Goal: Check status: Check status

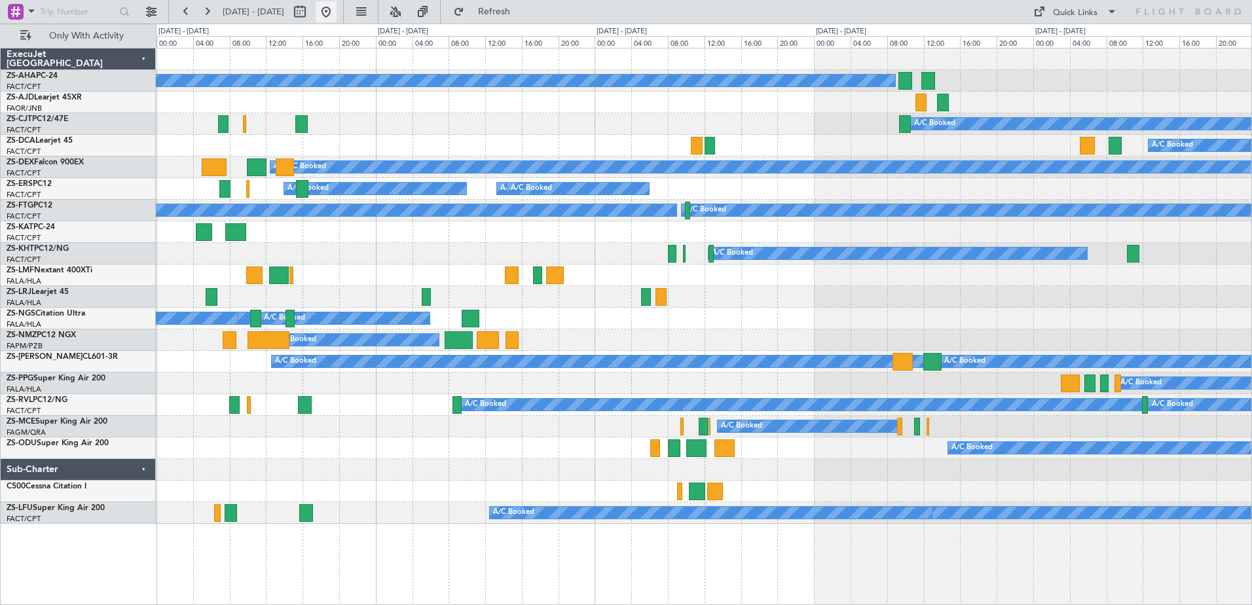
click at [337, 12] on button at bounding box center [326, 11] width 21 height 21
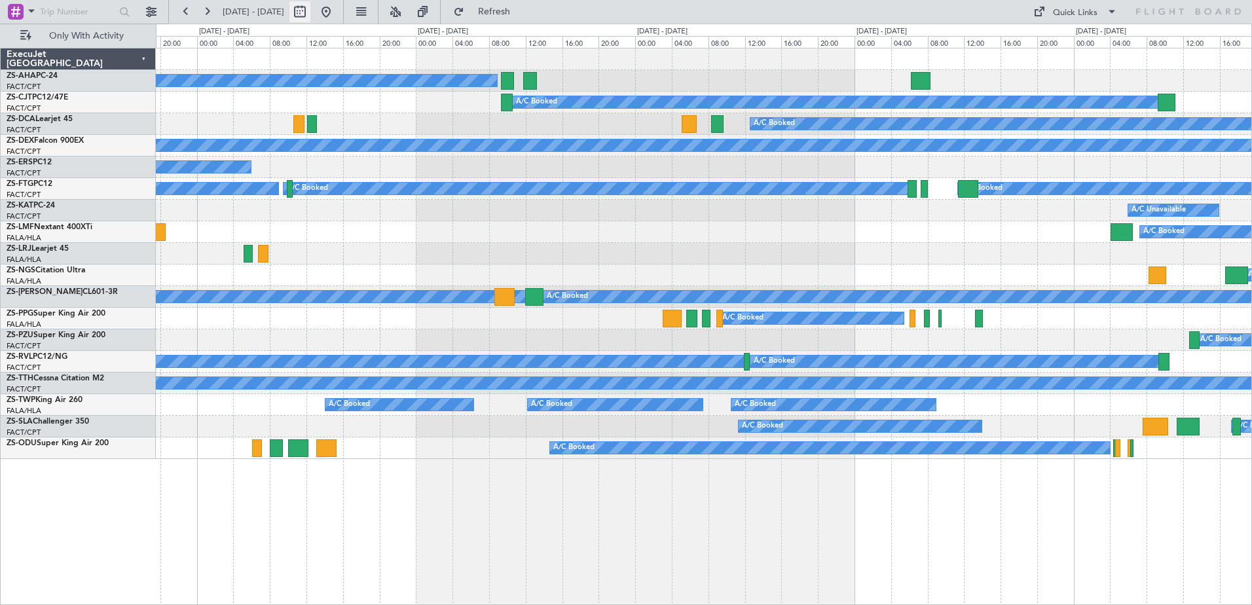
click at [310, 12] on button at bounding box center [299, 11] width 21 height 21
select select "9"
select select "2025"
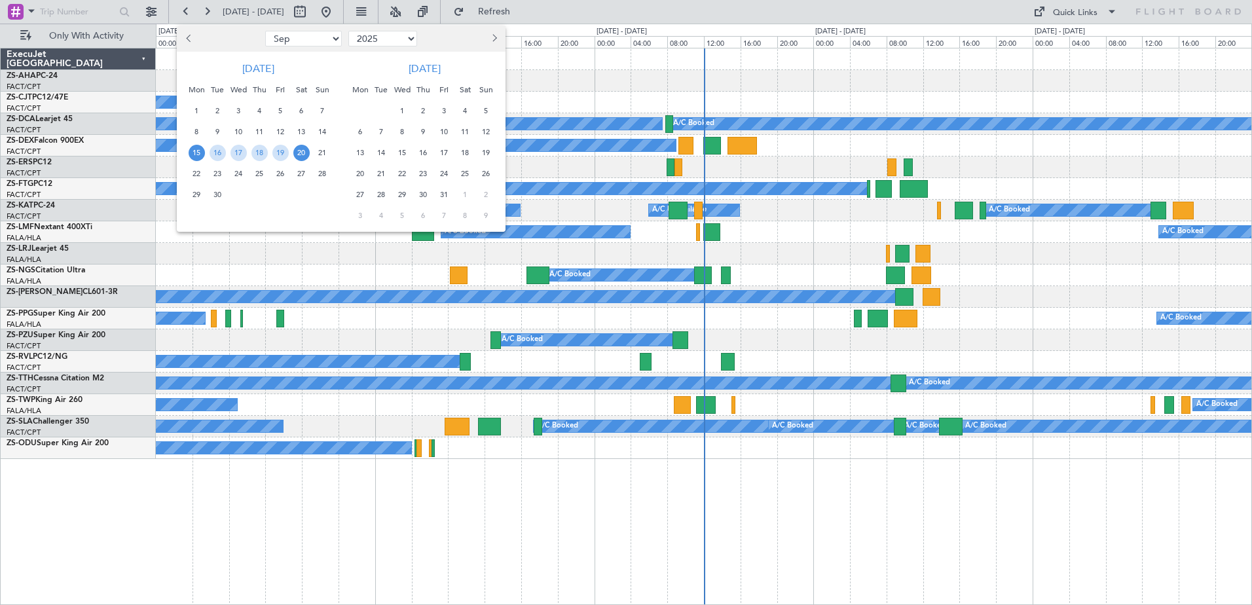
click at [444, 156] on span "17" at bounding box center [444, 153] width 16 height 16
drag, startPoint x: 438, startPoint y: 173, endPoint x: 579, endPoint y: 360, distance: 234.3
click at [439, 174] on span "24" at bounding box center [444, 174] width 16 height 16
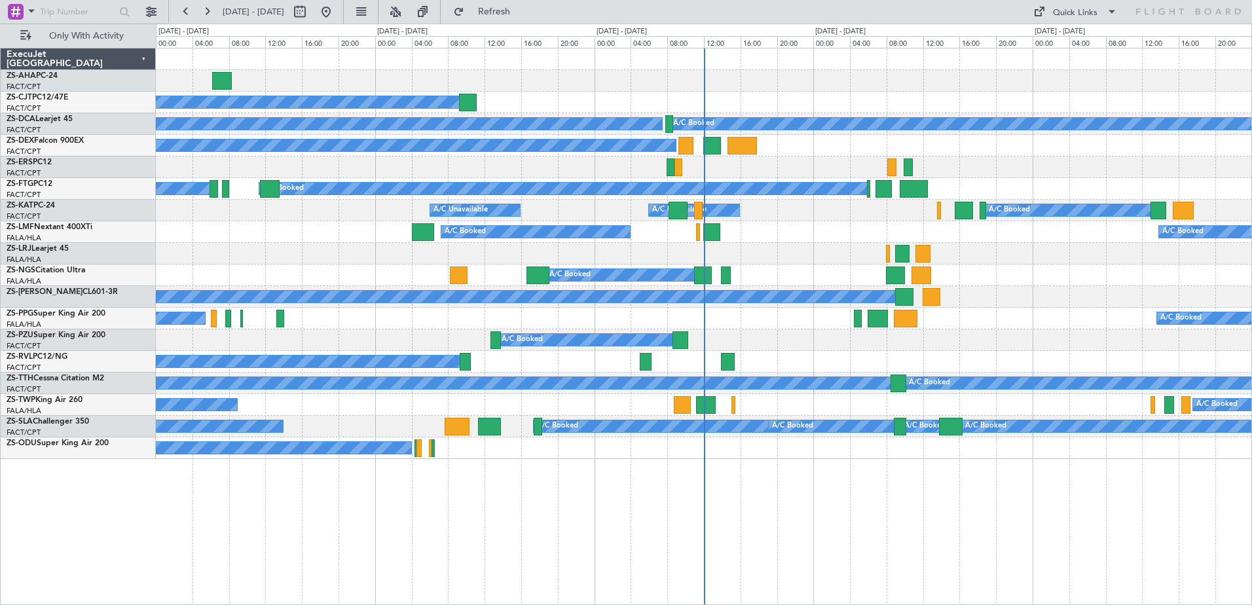
select select "10"
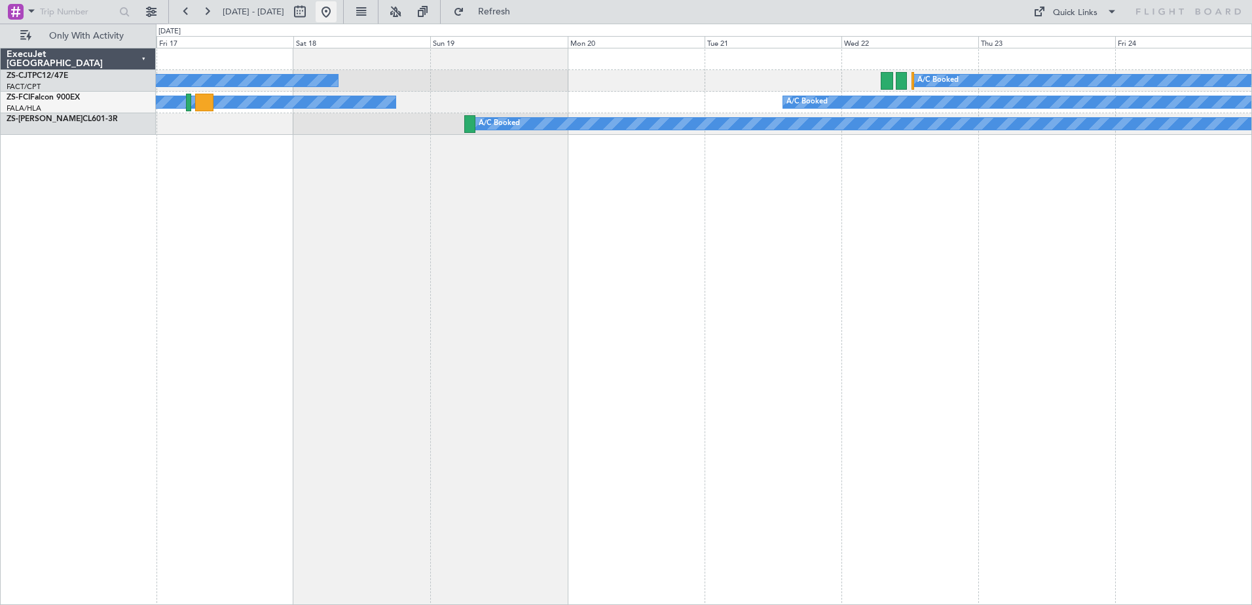
click at [337, 10] on button at bounding box center [326, 11] width 21 height 21
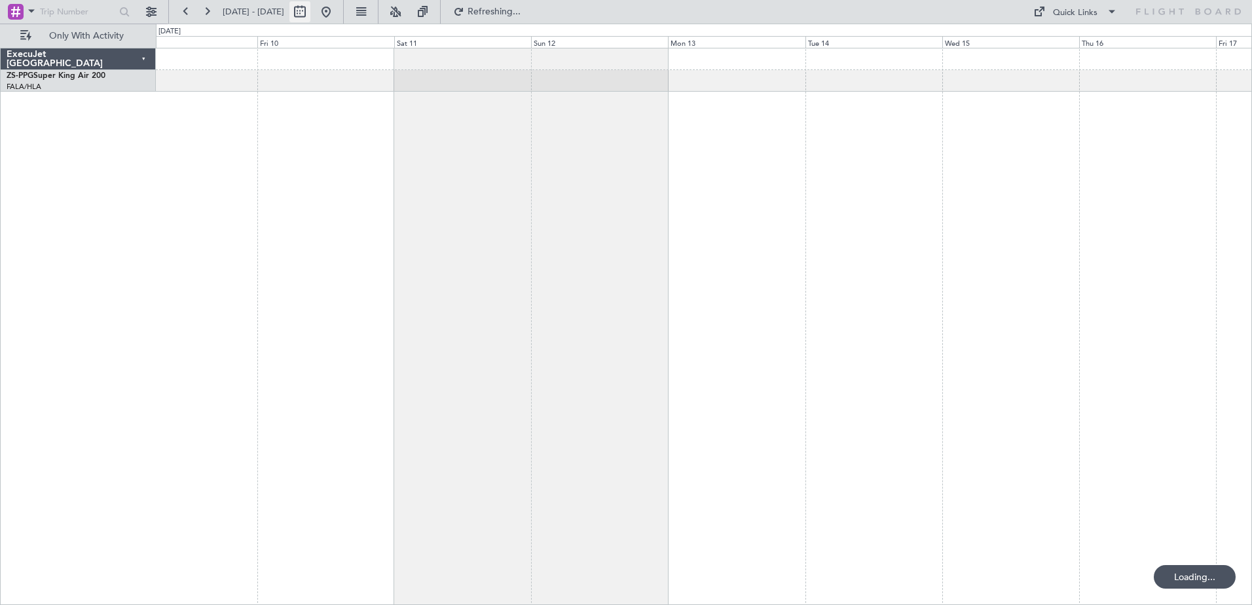
click at [310, 14] on button at bounding box center [299, 11] width 21 height 21
select select "9"
select select "2025"
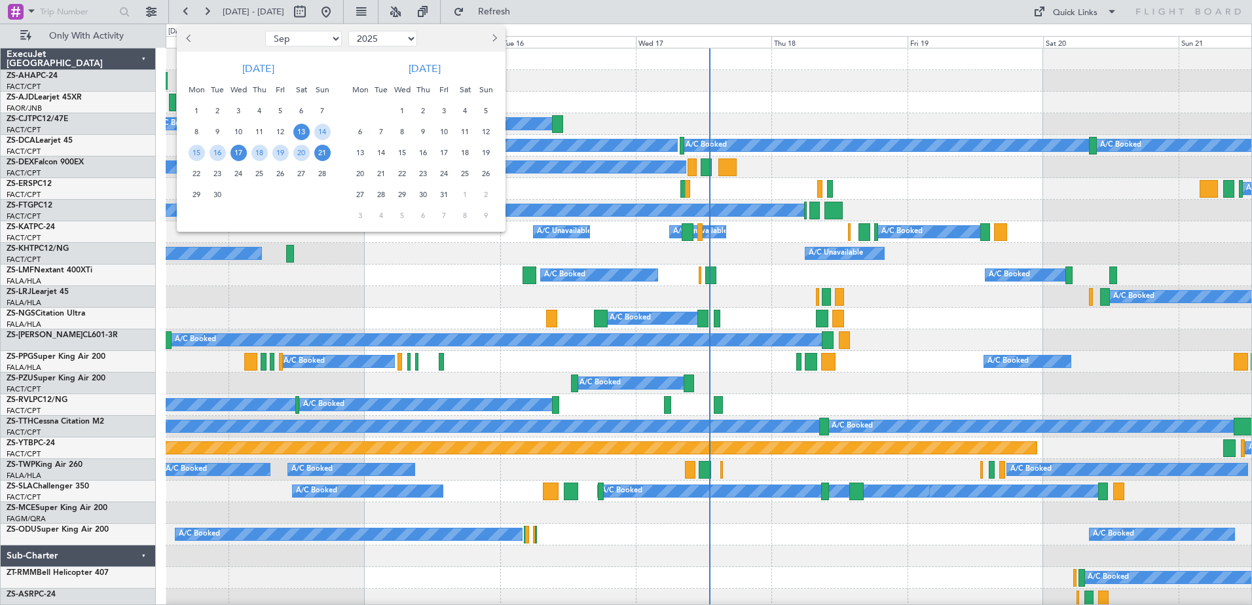
drag, startPoint x: 244, startPoint y: 151, endPoint x: 255, endPoint y: 150, distance: 11.2
click at [248, 150] on div "17" at bounding box center [238, 152] width 21 height 21
click at [257, 150] on span "18" at bounding box center [259, 153] width 16 height 16
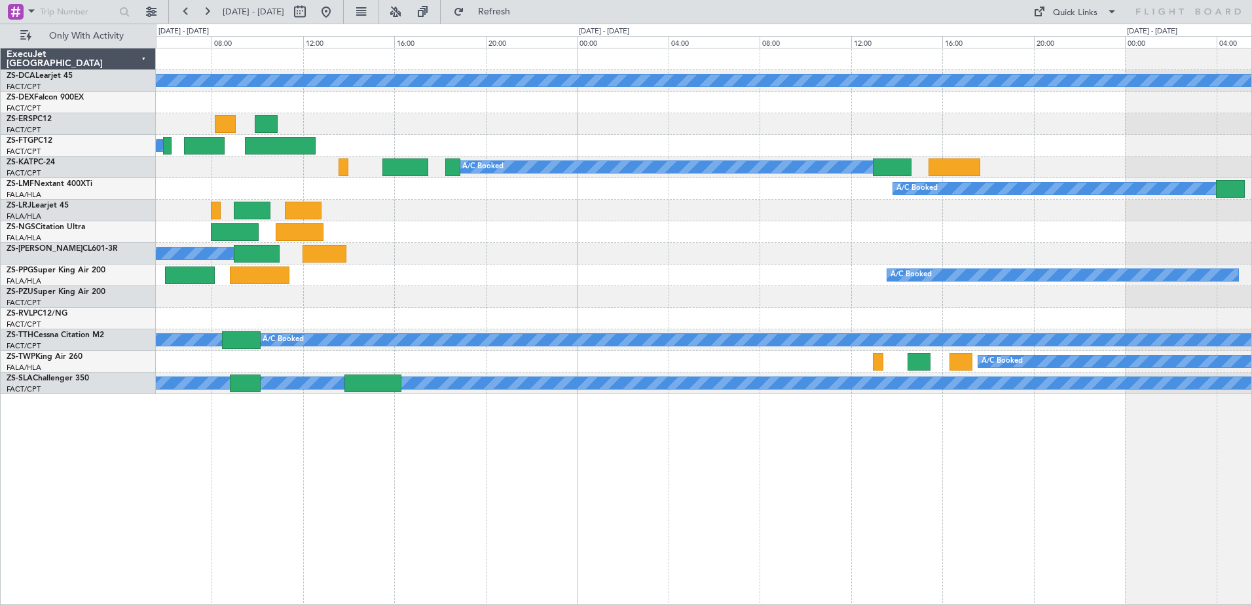
click at [407, 230] on div at bounding box center [704, 232] width 1096 height 22
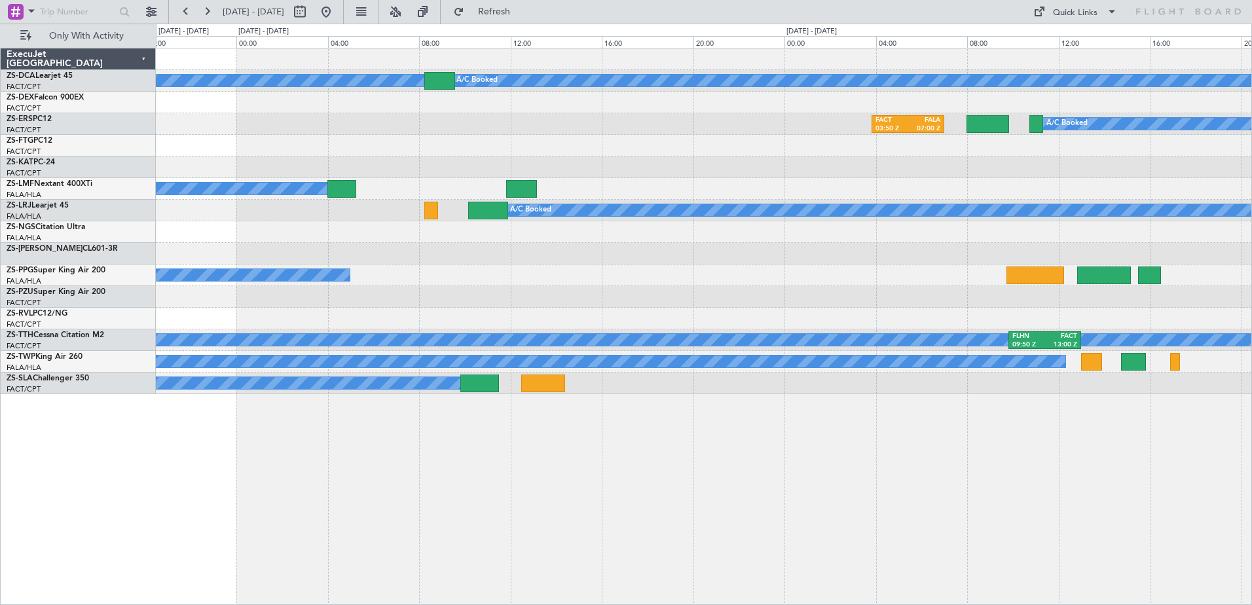
click at [181, 197] on div "A/C Booked A/C Booked FACT 03:50 Z FALA 07:00 Z A/C Booked A/C Booked A/C Booke…" at bounding box center [704, 221] width 1096 height 346
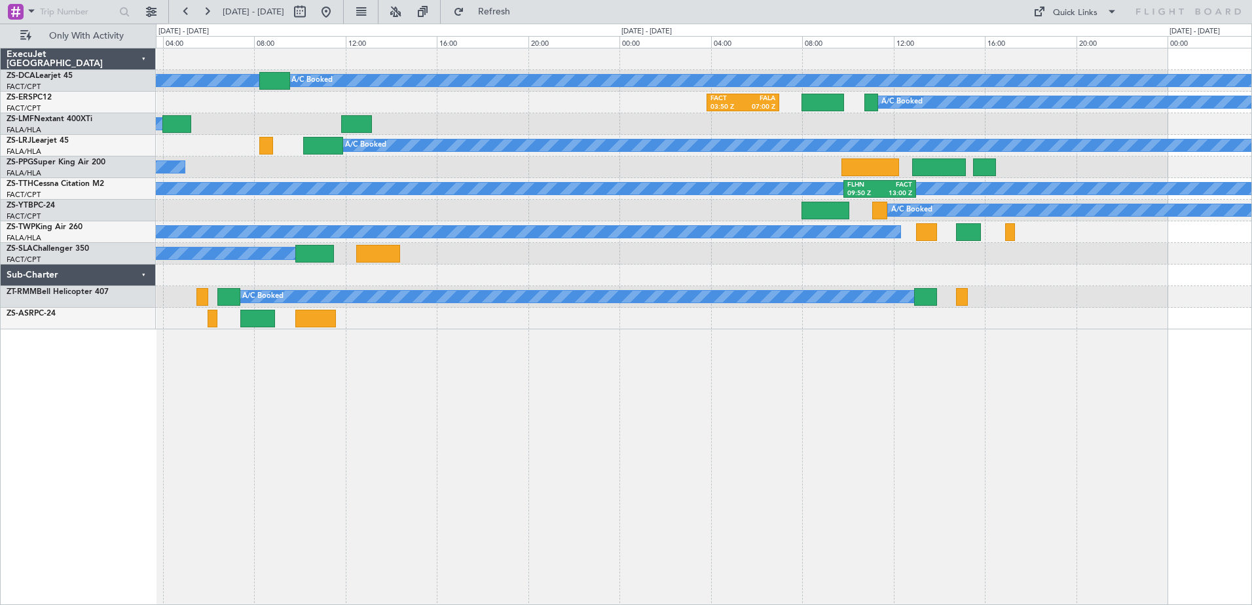
click at [326, 147] on div "A/C Booked A/C Booked FACT 03:50 Z FALA 07:00 Z A/C Booked A/C Booked A/C Booke…" at bounding box center [704, 188] width 1096 height 281
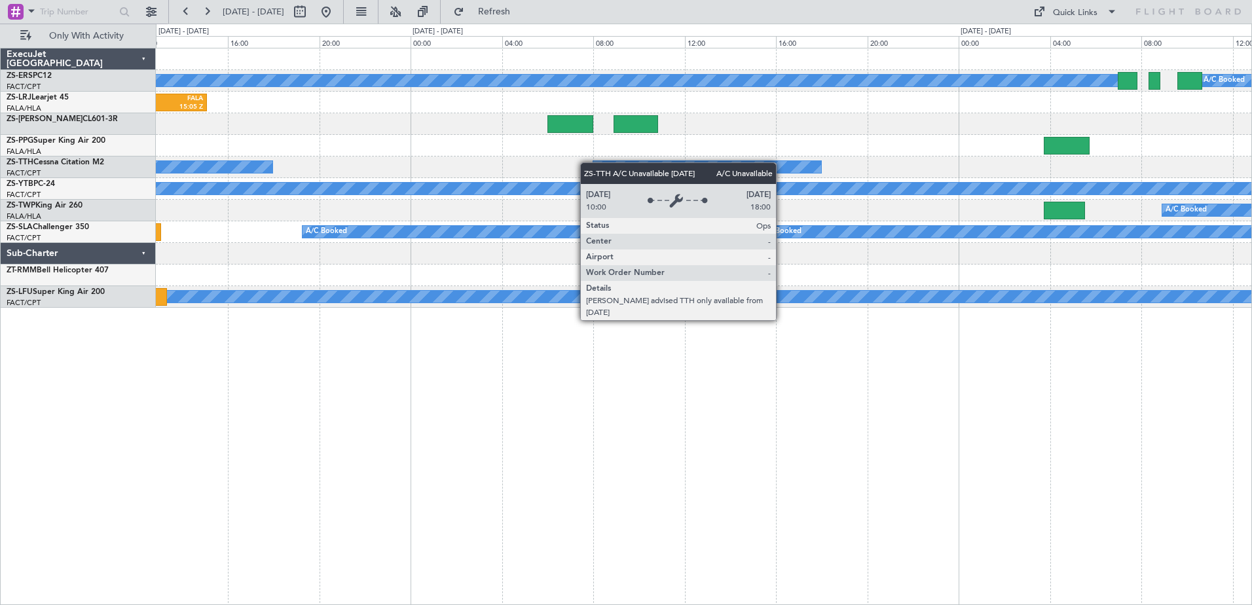
click at [228, 172] on div "A/C Booked A/C Booked HKJK 11:05 Z FALA 15:05 Z FVFA 06:50 Z HKJK 10:00 Z A/C B…" at bounding box center [704, 177] width 1096 height 259
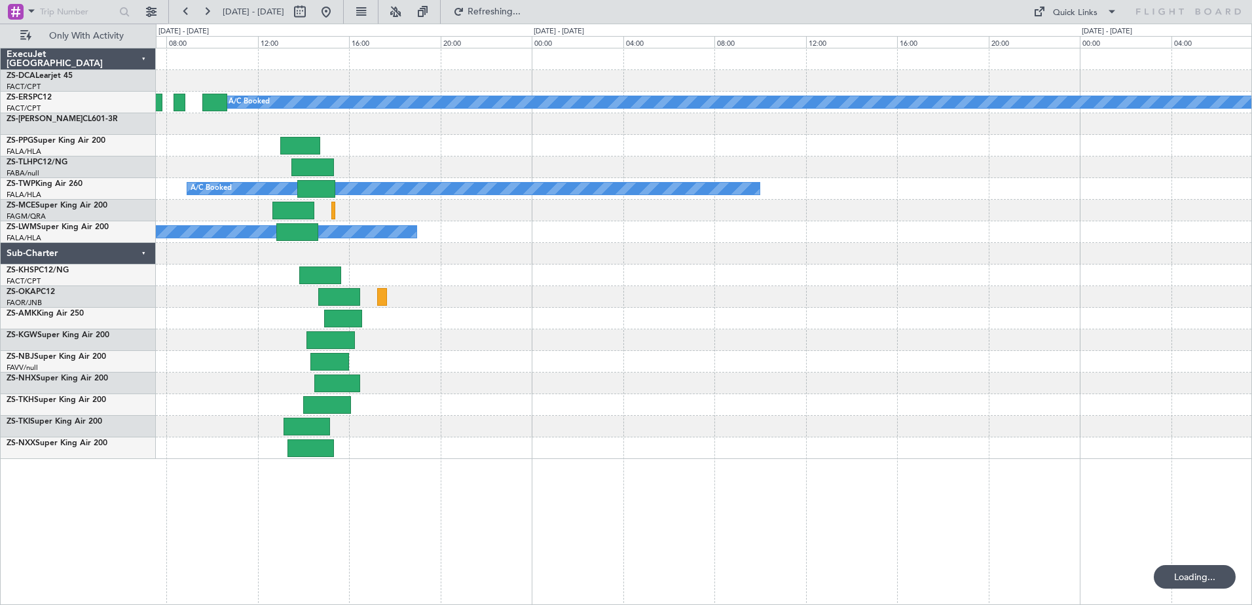
click at [0, 177] on html "[DATE] - [DATE] Refreshing... Quick Links Only With Activity A/C Booked A/C Boo…" at bounding box center [626, 302] width 1252 height 605
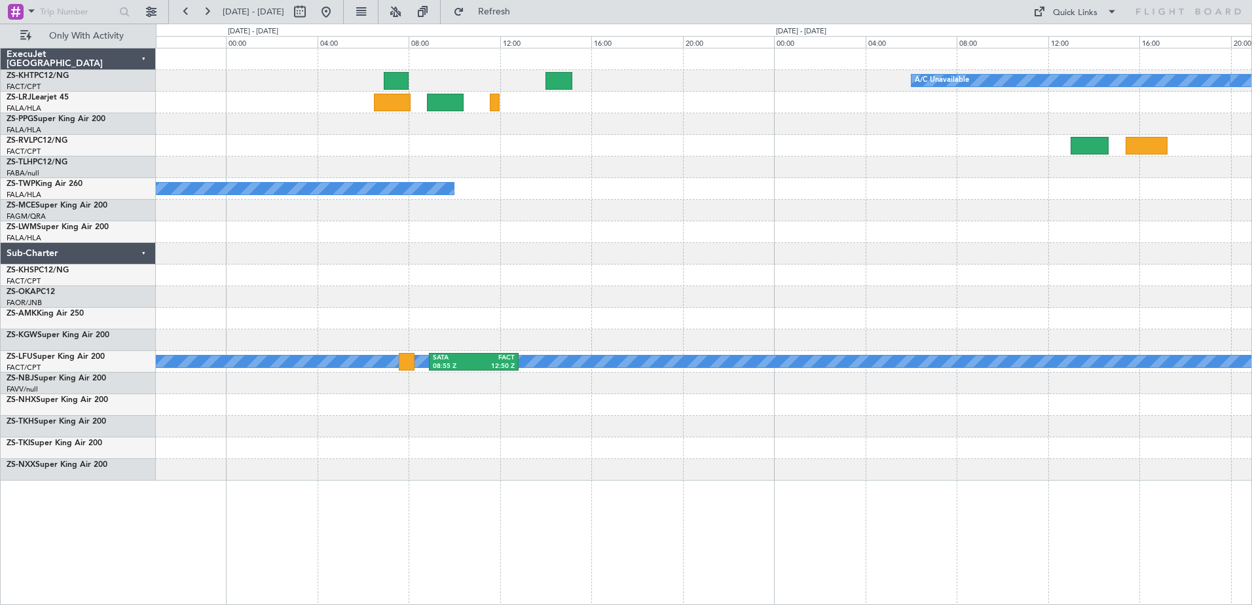
click at [66, 279] on div "A/C Booked A/C Unavailable A/C Unavailable A/C Booked A/C Unavailable A/C Booke…" at bounding box center [626, 315] width 1252 height 582
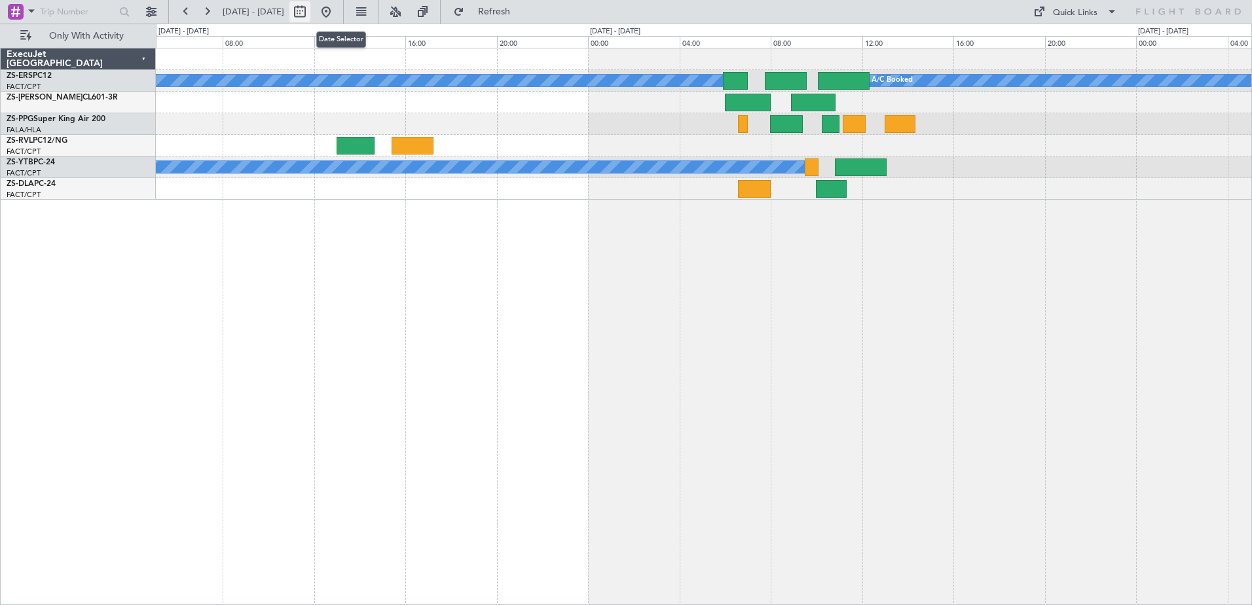
click at [310, 13] on button at bounding box center [299, 11] width 21 height 21
select select "9"
select select "2025"
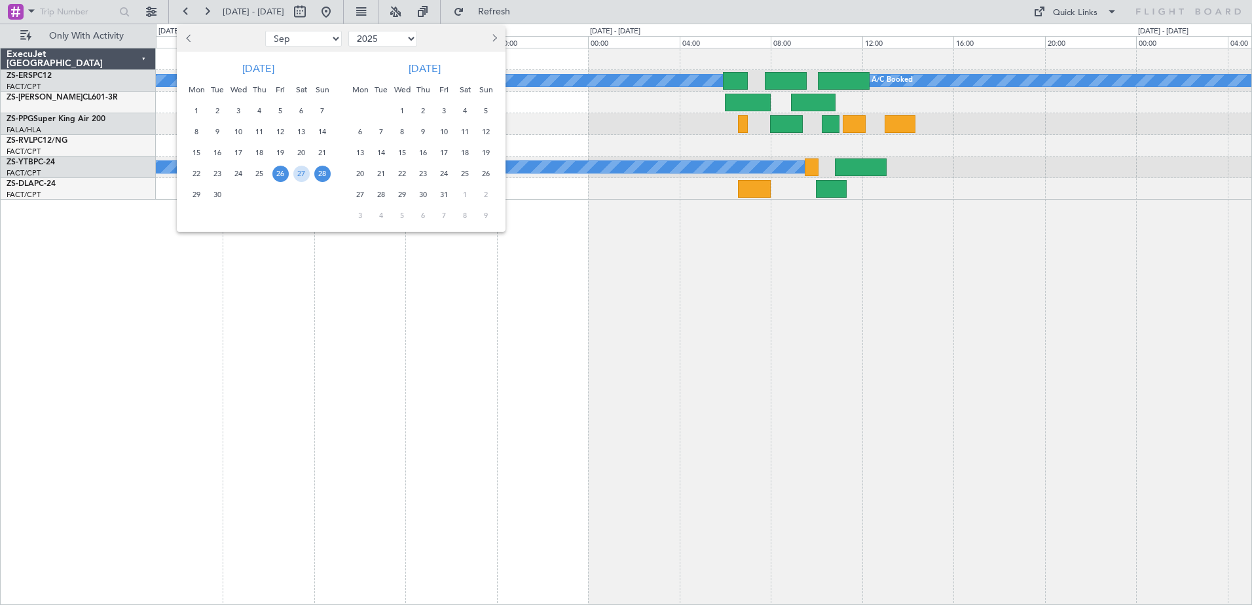
click at [423, 113] on span "2" at bounding box center [423, 111] width 16 height 16
click at [440, 113] on span "3" at bounding box center [444, 111] width 16 height 16
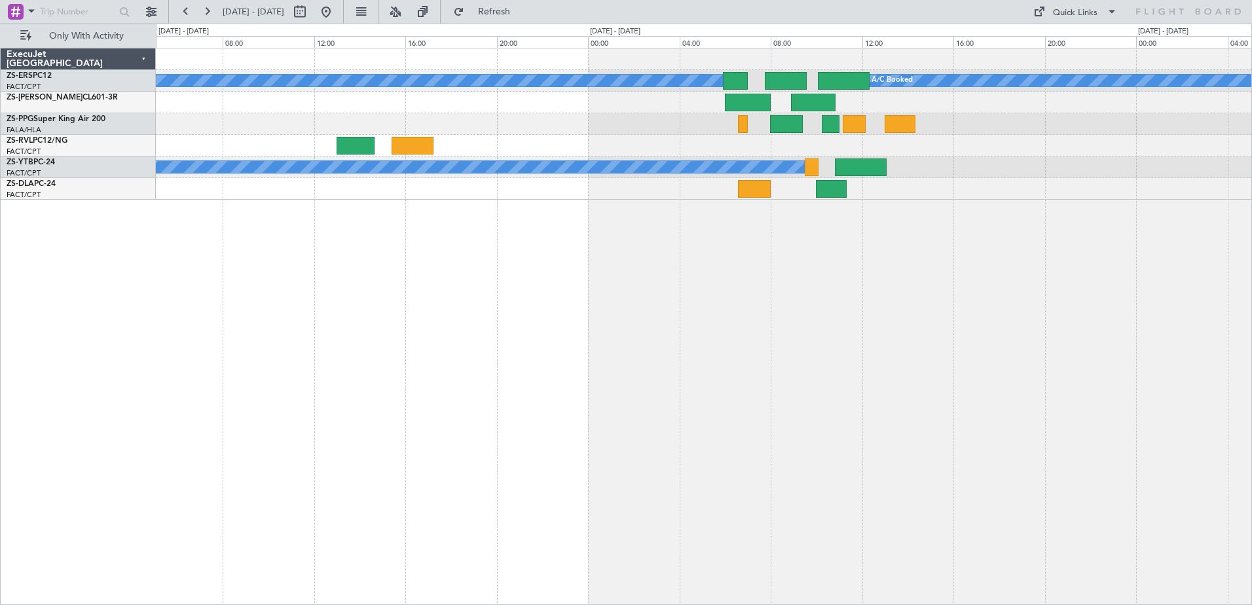
select select "10"
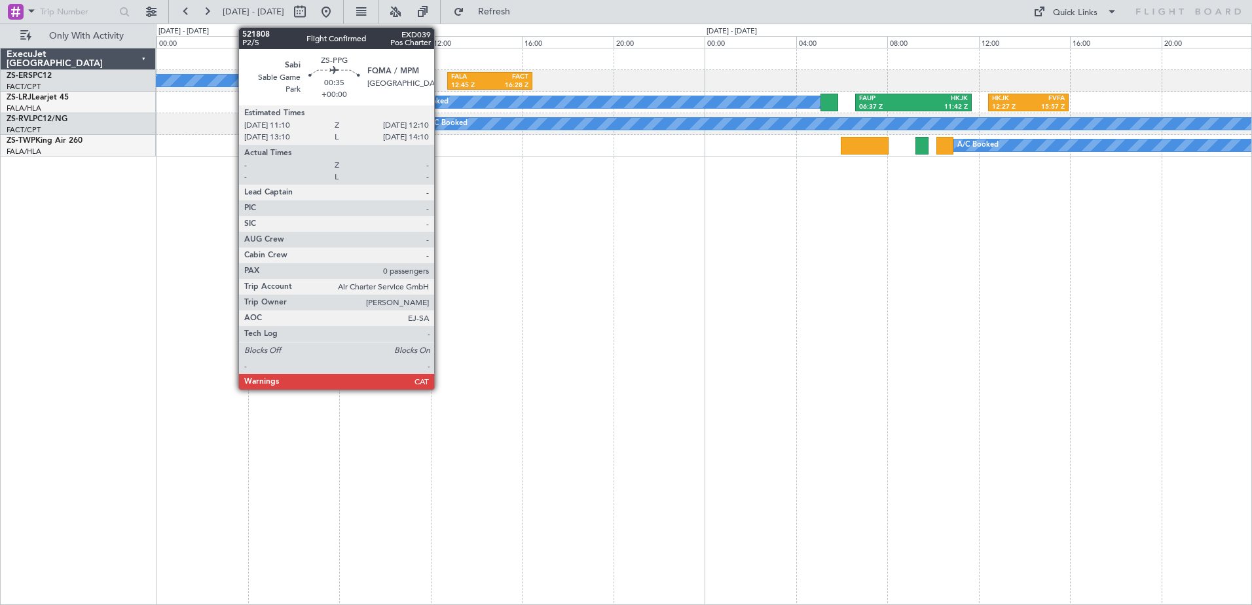
click at [559, 251] on div "A/C Booked FWCL 08:50 Z FALA 12:00 Z FALA 12:45 Z FACT 16:28 Z A/C Booked FAUP …" at bounding box center [704, 326] width 1096 height 557
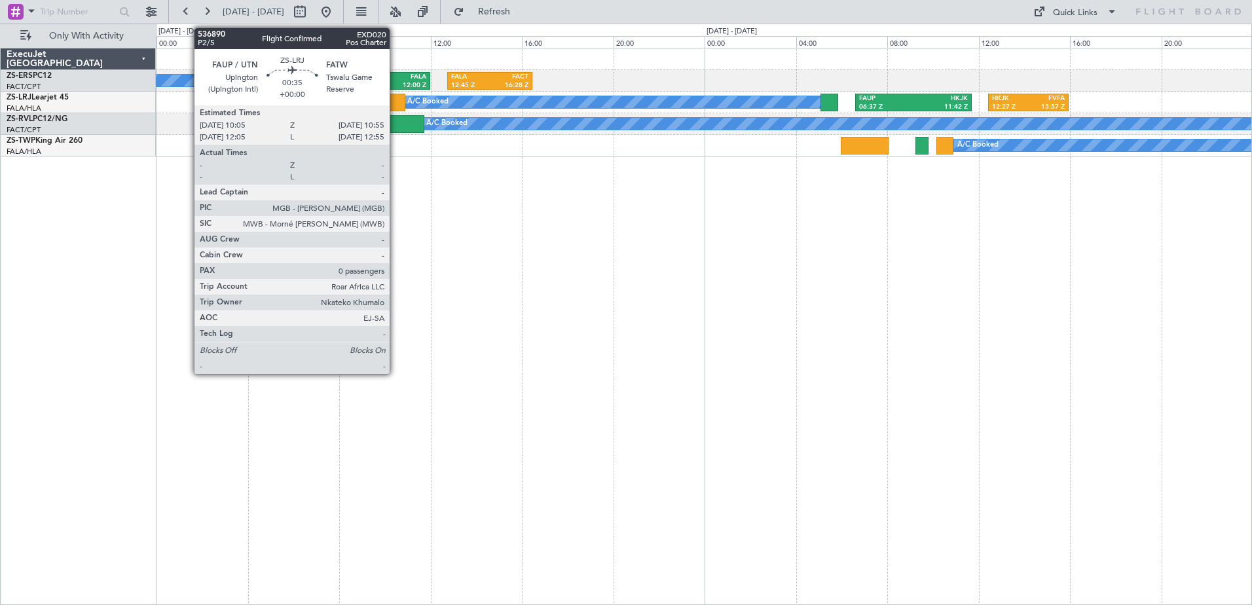
click at [396, 103] on div at bounding box center [396, 103] width 20 height 18
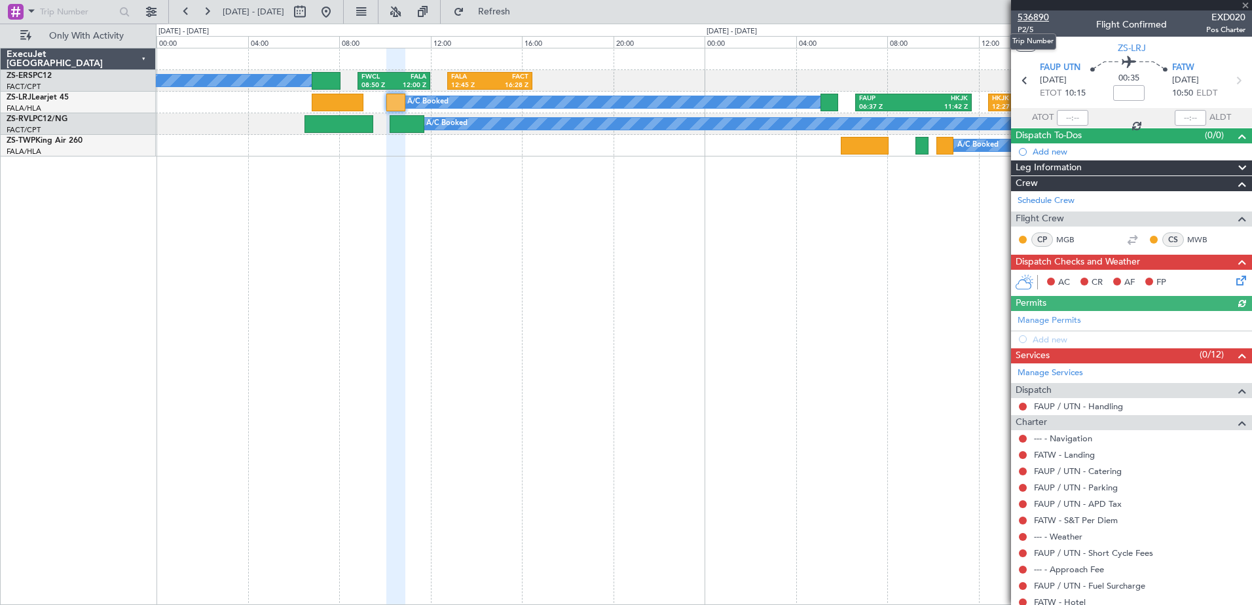
click at [1042, 19] on span "536890" at bounding box center [1033, 17] width 31 height 14
